Goal: Navigation & Orientation: Find specific page/section

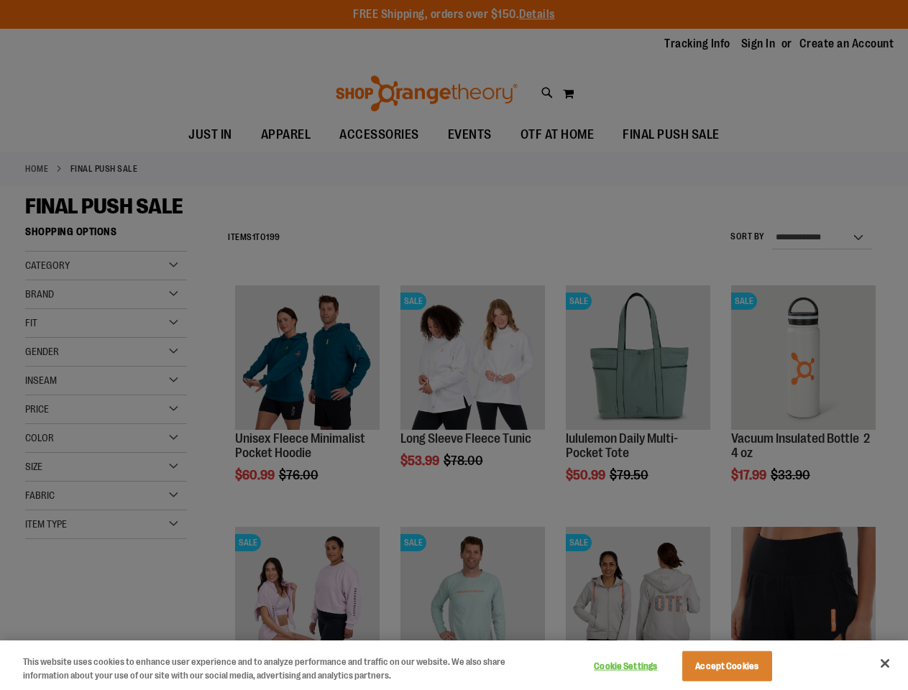
click at [454, 345] on div at bounding box center [454, 345] width 908 height 690
click at [643, 666] on button "Cookie Settings" at bounding box center [626, 666] width 90 height 29
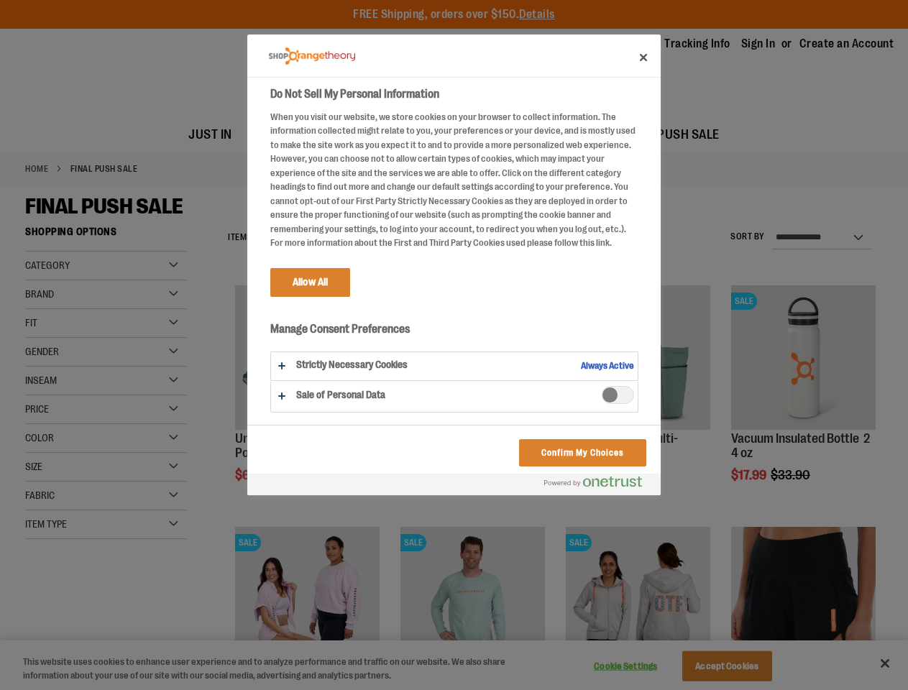
click at [745, 666] on div at bounding box center [454, 345] width 908 height 690
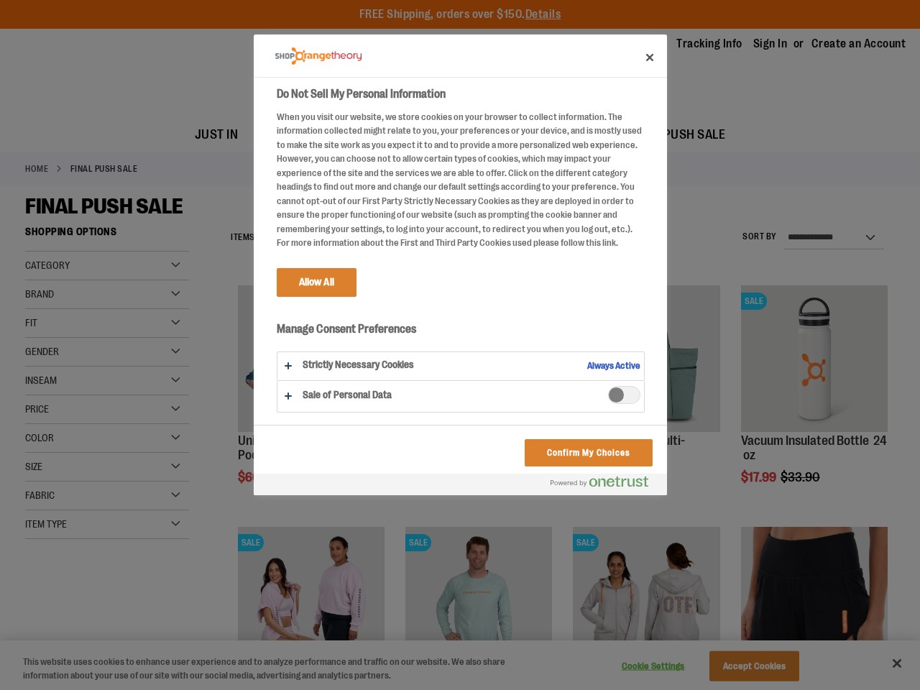
click at [885, 663] on div at bounding box center [460, 345] width 920 height 690
click at [752, 689] on html "Skip to Content The store will not work correctly when cookies are disabled. FR…" at bounding box center [460, 345] width 920 height 690
